Goal: Information Seeking & Learning: Learn about a topic

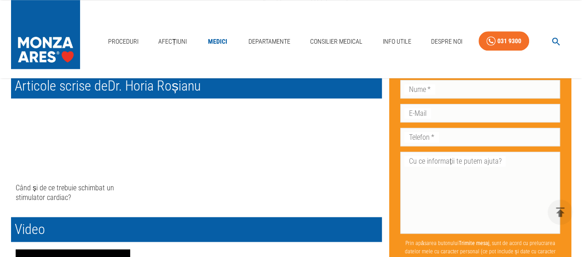
scroll to position [411, 0]
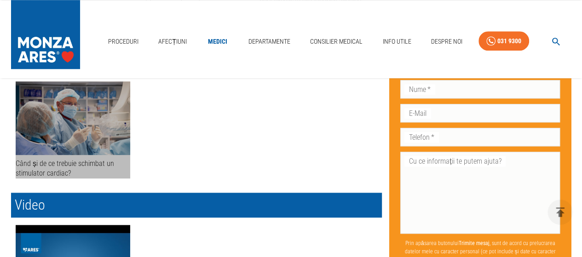
click at [89, 159] on div "Când și de ce trebuie schimbat un stimulator cardiac?" at bounding box center [73, 169] width 114 height 20
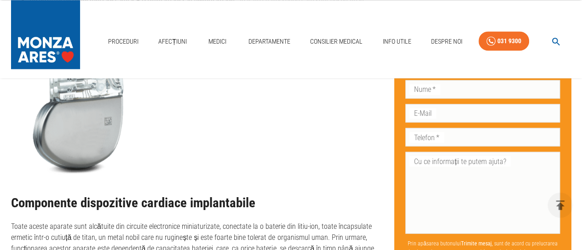
scroll to position [788, 0]
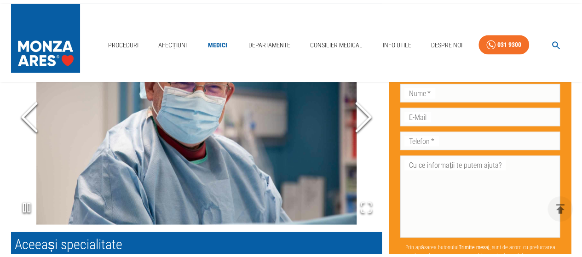
scroll to position [411, 0]
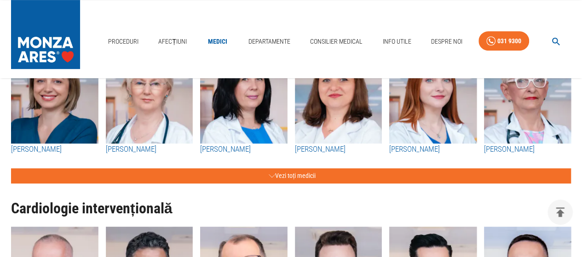
scroll to position [209, 0]
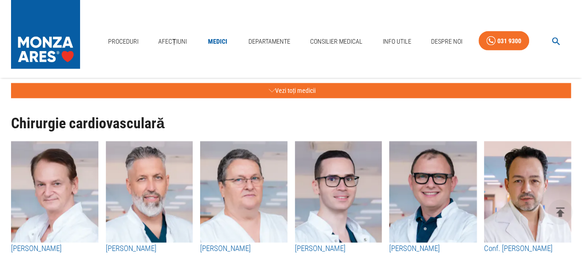
scroll to position [955, 0]
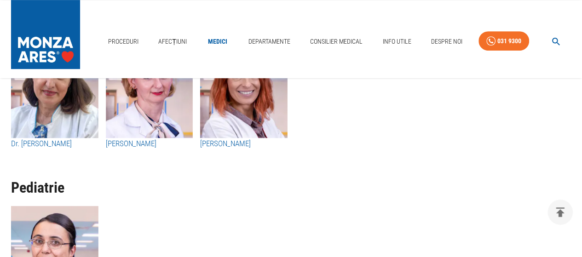
scroll to position [3731, 0]
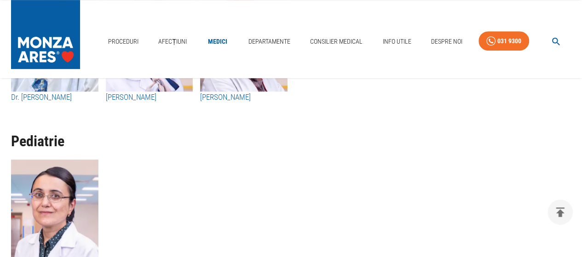
drag, startPoint x: 585, startPoint y: 57, endPoint x: 567, endPoint y: 184, distance: 128.1
